Goal: Information Seeking & Learning: Find contact information

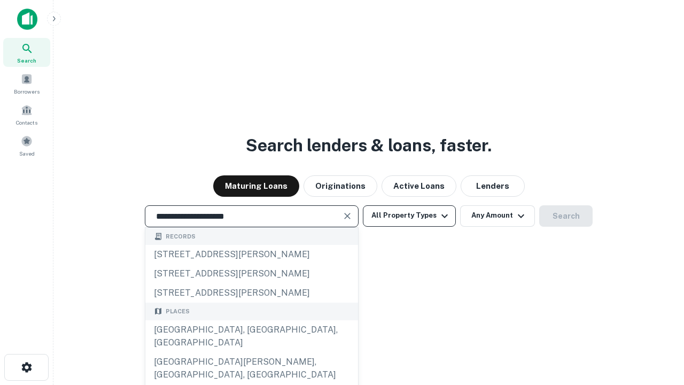
click at [251, 352] on div "[GEOGRAPHIC_DATA], [GEOGRAPHIC_DATA], [GEOGRAPHIC_DATA]" at bounding box center [251, 336] width 213 height 32
type input "**********"
click at [409, 215] on button "All Property Types" at bounding box center [409, 215] width 93 height 21
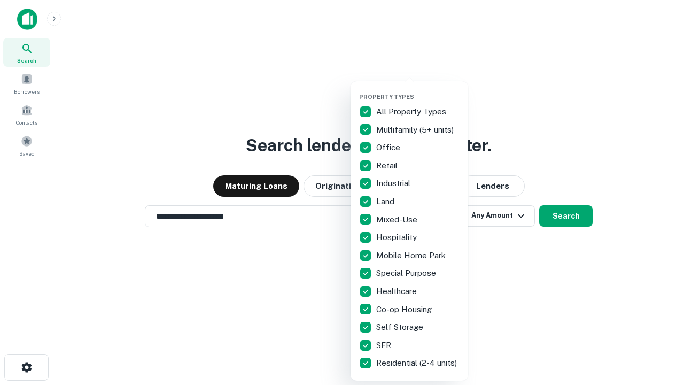
click at [418, 90] on button "button" at bounding box center [418, 90] width 118 height 1
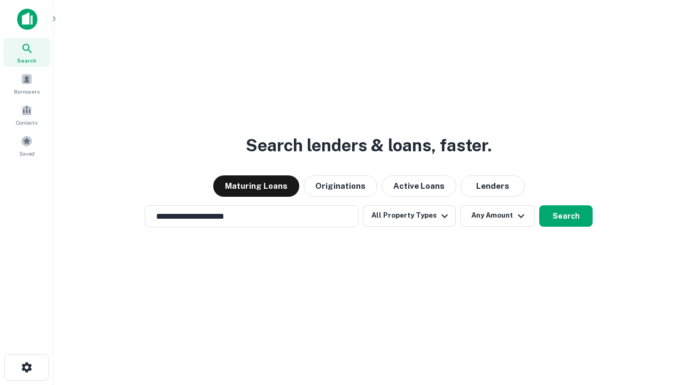
scroll to position [17, 0]
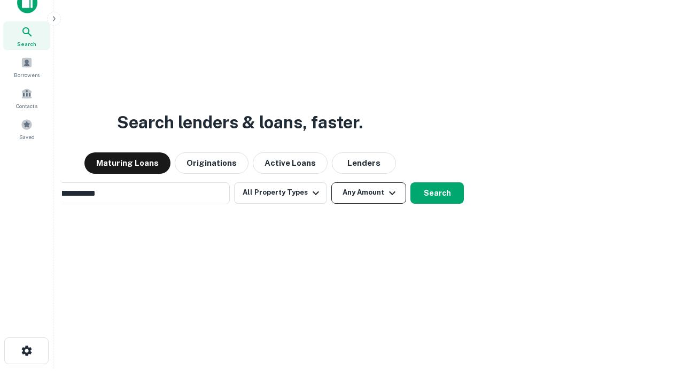
click at [331, 182] on button "Any Amount" at bounding box center [368, 192] width 75 height 21
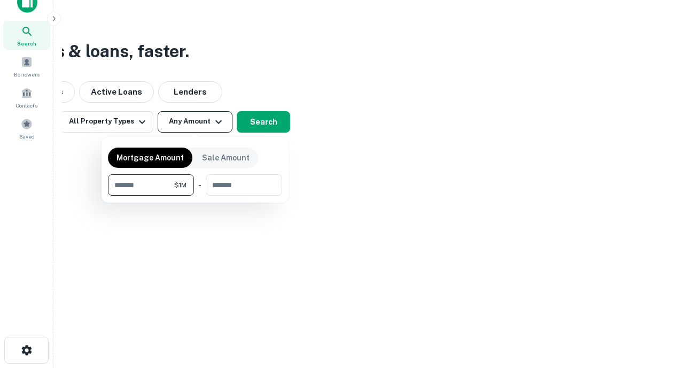
type input "*******"
click at [195, 195] on button "button" at bounding box center [195, 195] width 174 height 1
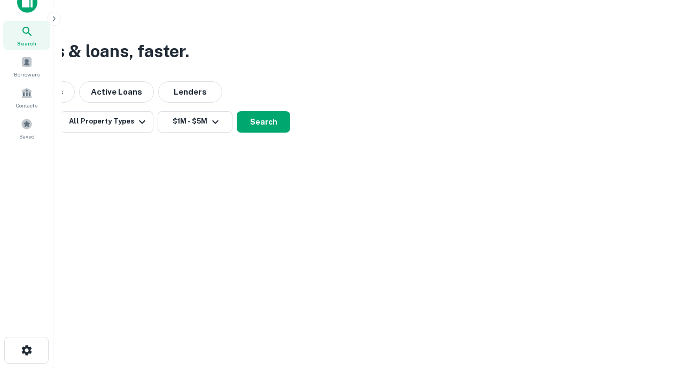
scroll to position [17, 0]
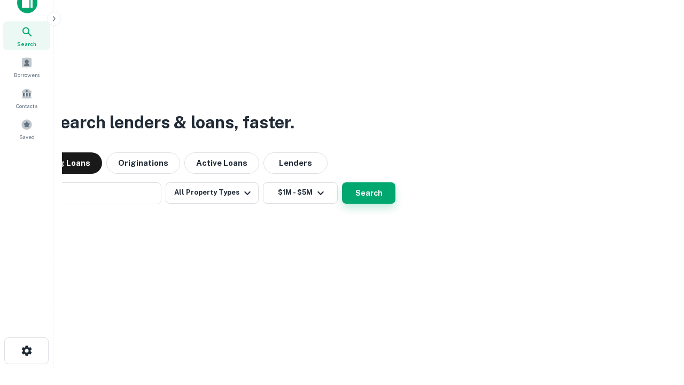
click at [342, 182] on button "Search" at bounding box center [368, 192] width 53 height 21
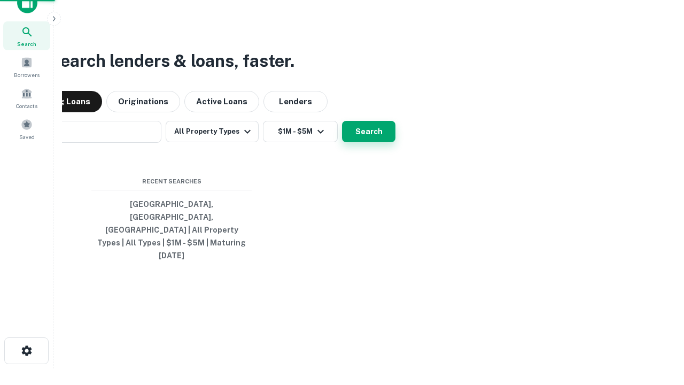
scroll to position [17, 0]
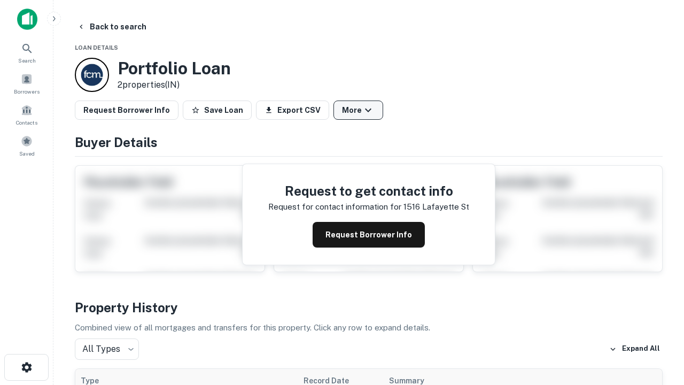
click at [358, 110] on button "More" at bounding box center [358, 109] width 50 height 19
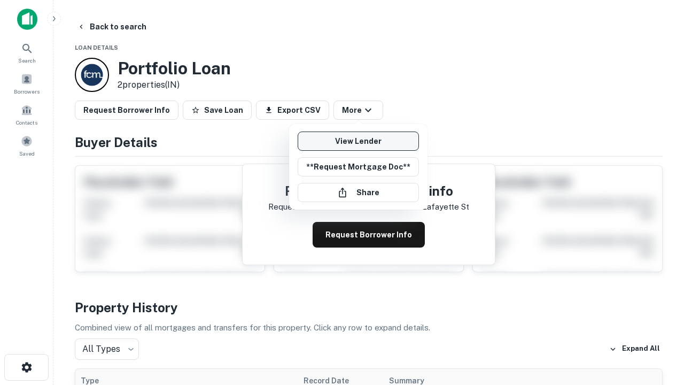
click at [358, 141] on link "View Lender" at bounding box center [357, 140] width 121 height 19
